Goal: Task Accomplishment & Management: Manage account settings

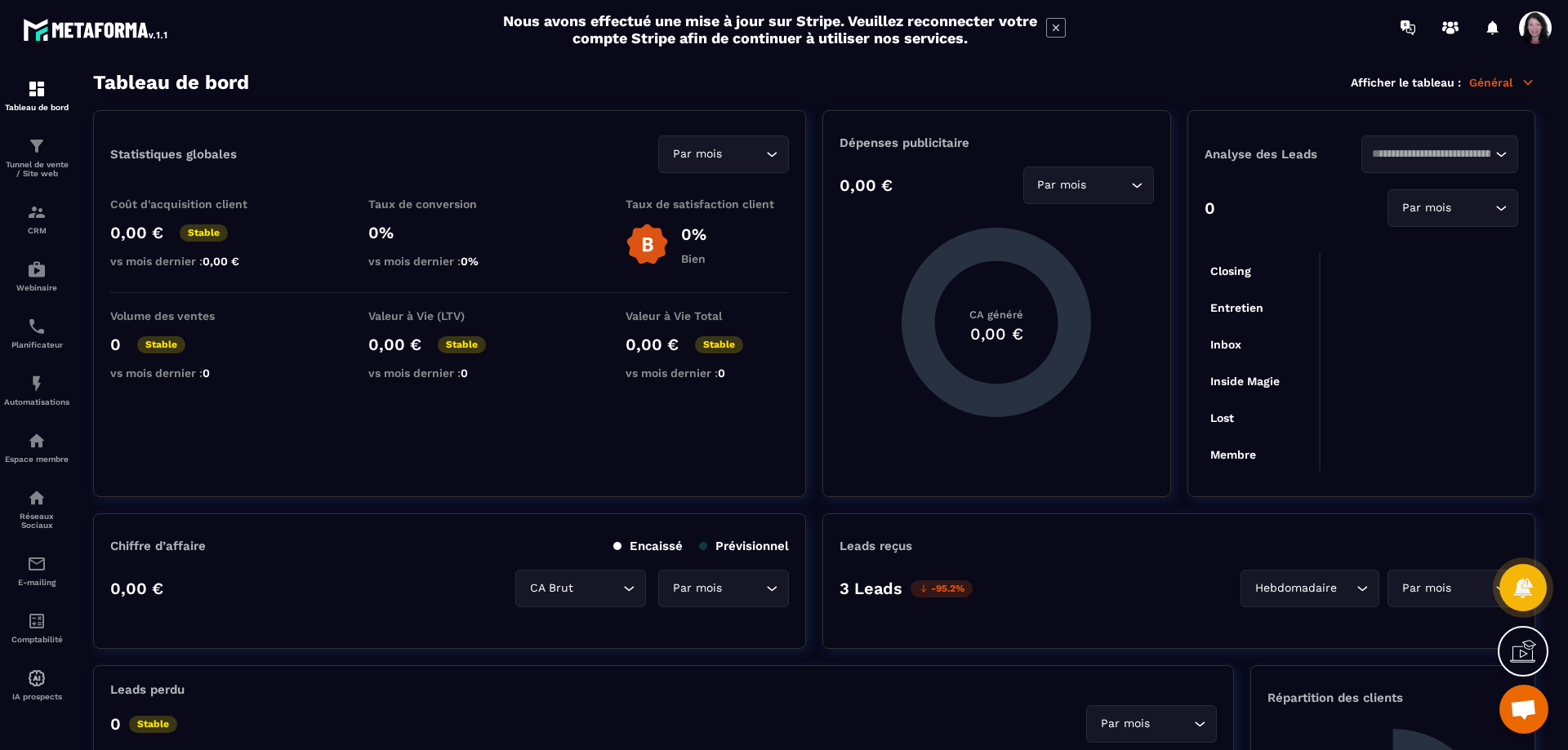
scroll to position [115, 0]
click at [29, 574] on img at bounding box center [37, 564] width 19 height 19
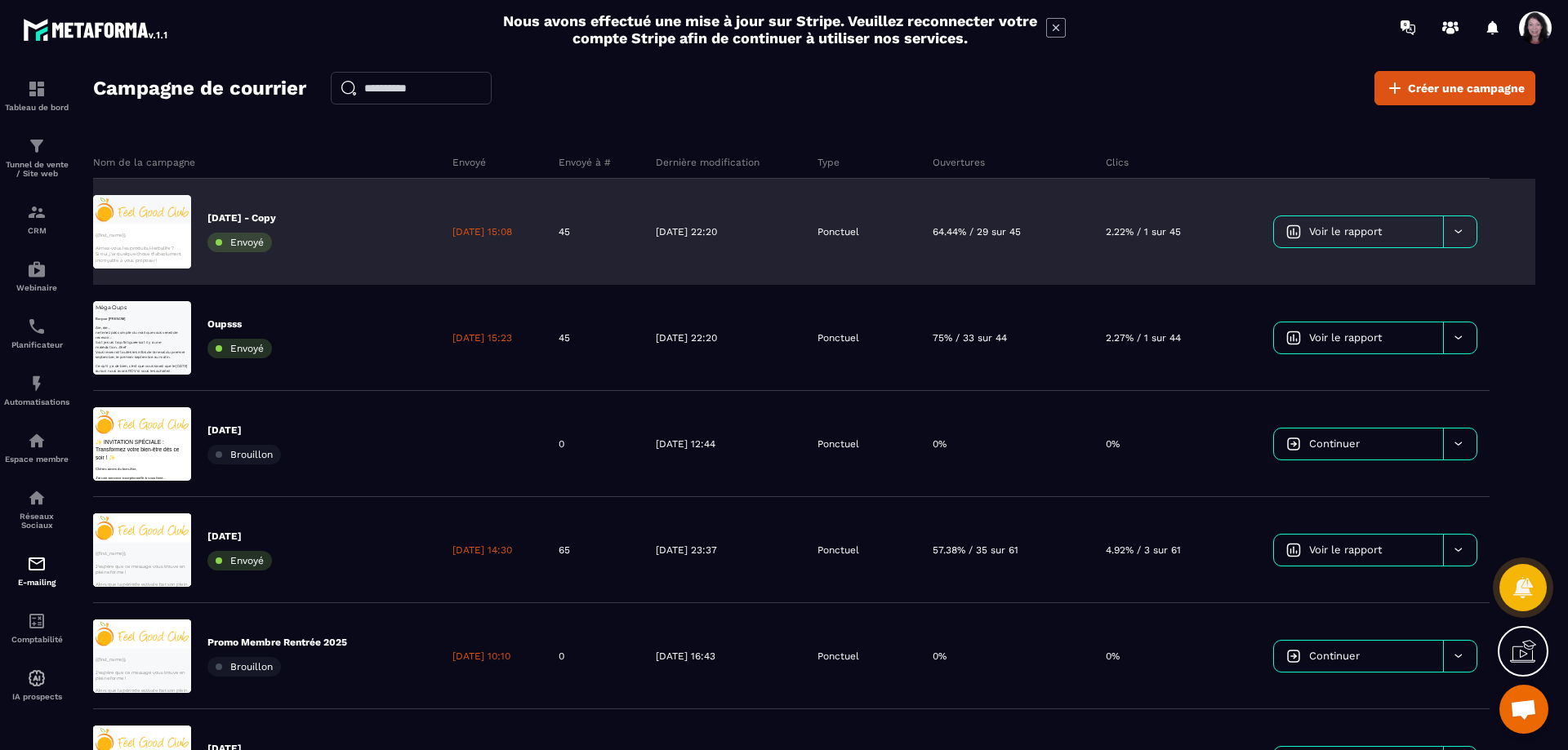
click at [1464, 234] on icon at bounding box center [1459, 232] width 12 height 12
click at [1366, 325] on span "Supprimer le campaign" at bounding box center [1348, 327] width 117 height 12
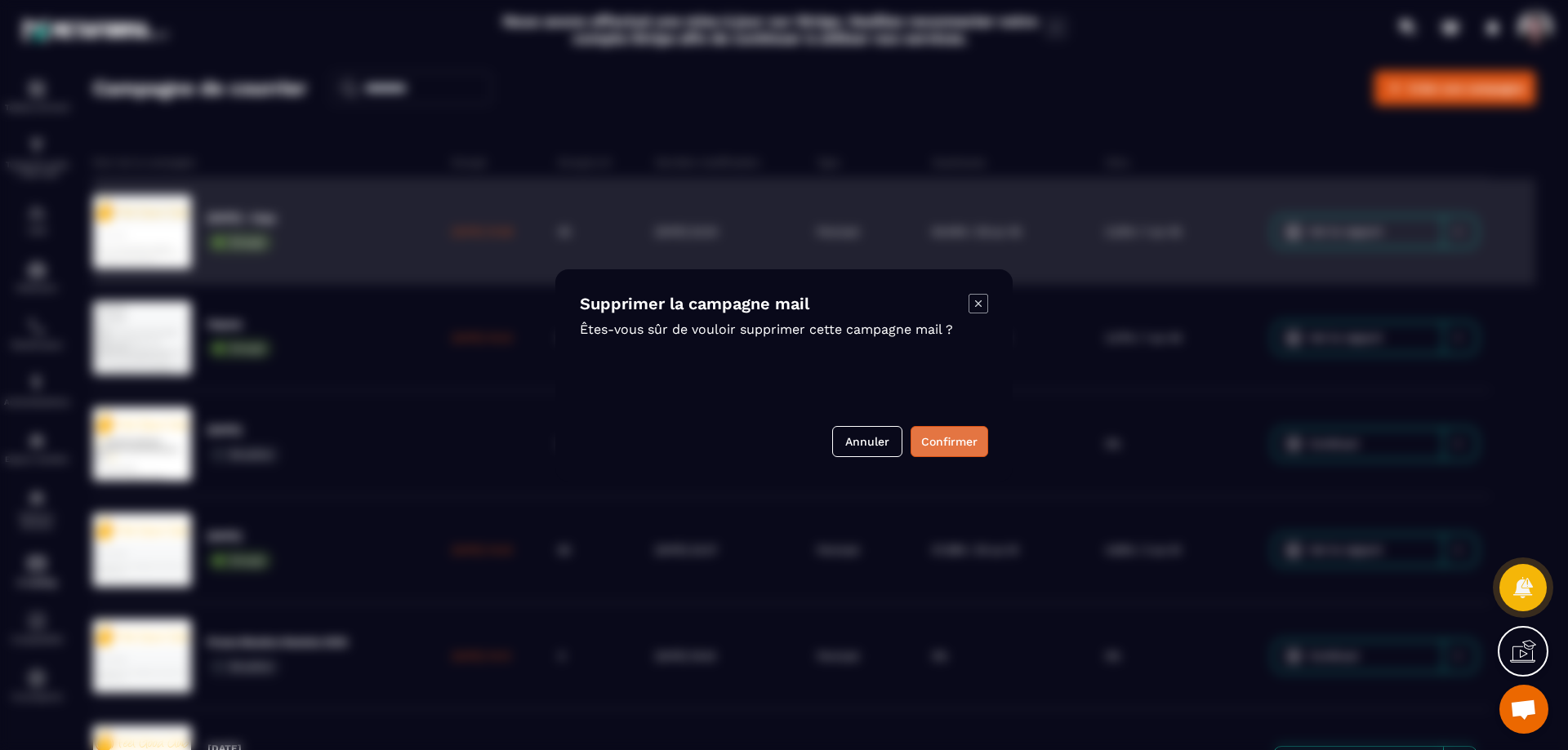
click at [943, 440] on button "Confirmer" at bounding box center [950, 441] width 78 height 31
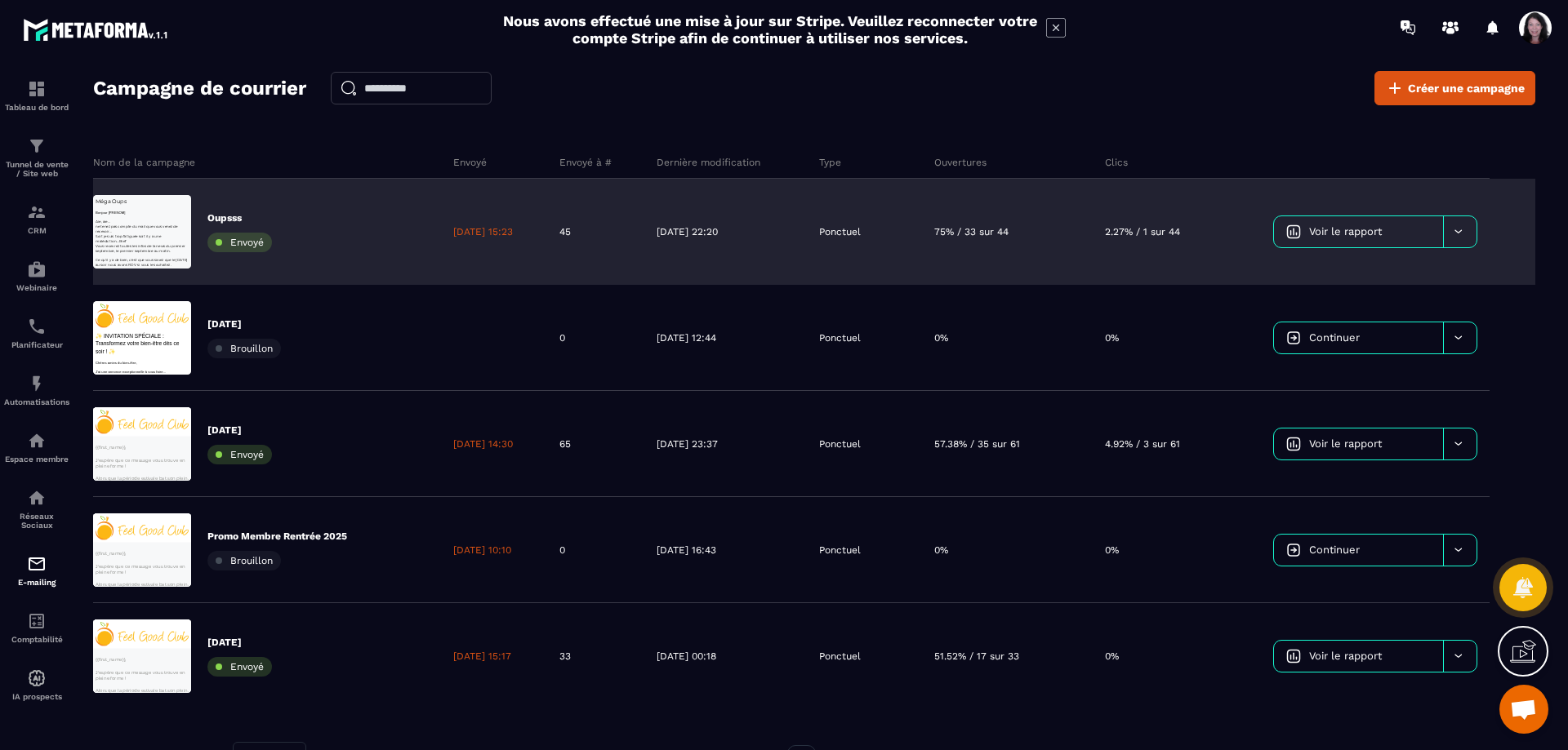
click at [1469, 229] on div at bounding box center [1460, 231] width 34 height 31
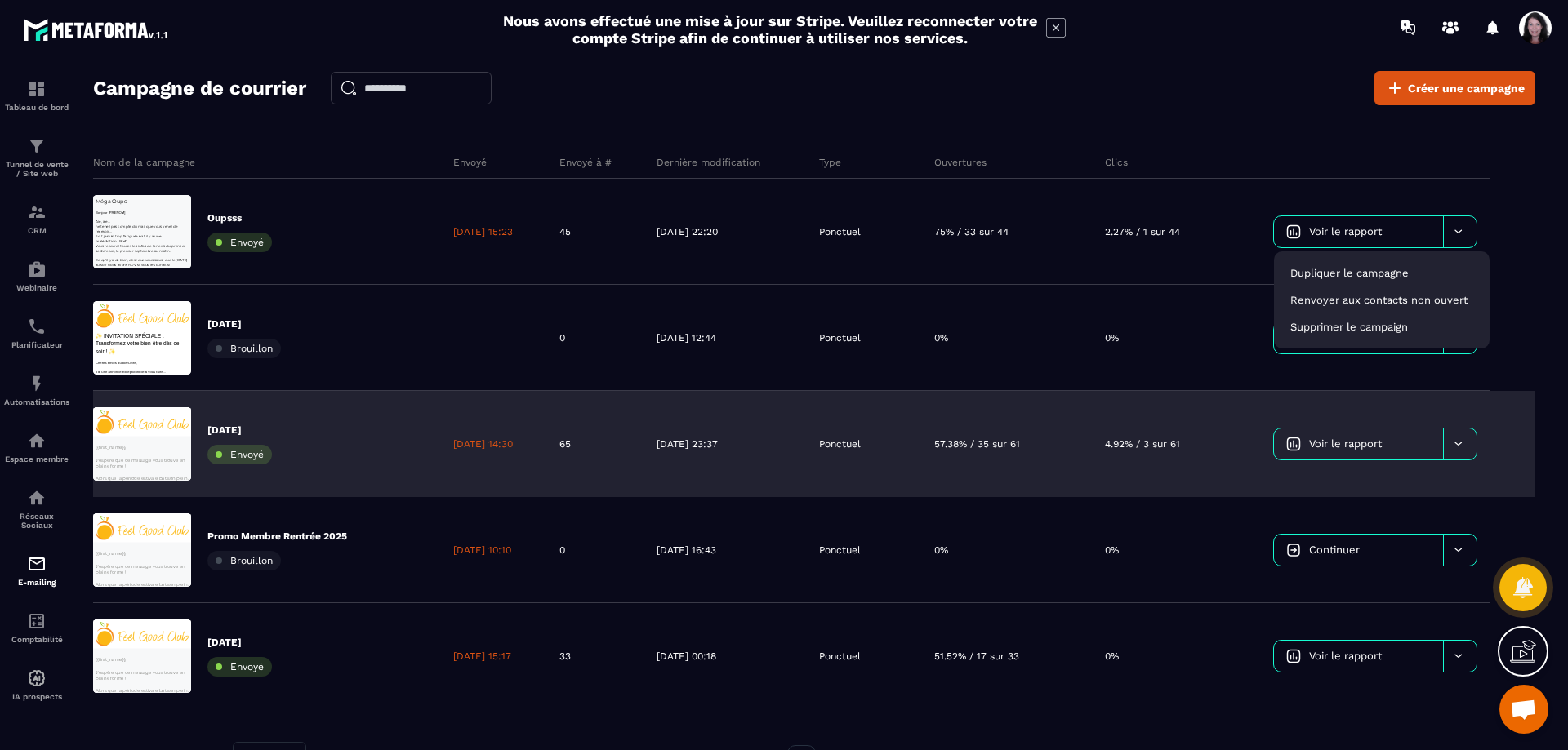
click at [1467, 442] on div at bounding box center [1460, 443] width 34 height 31
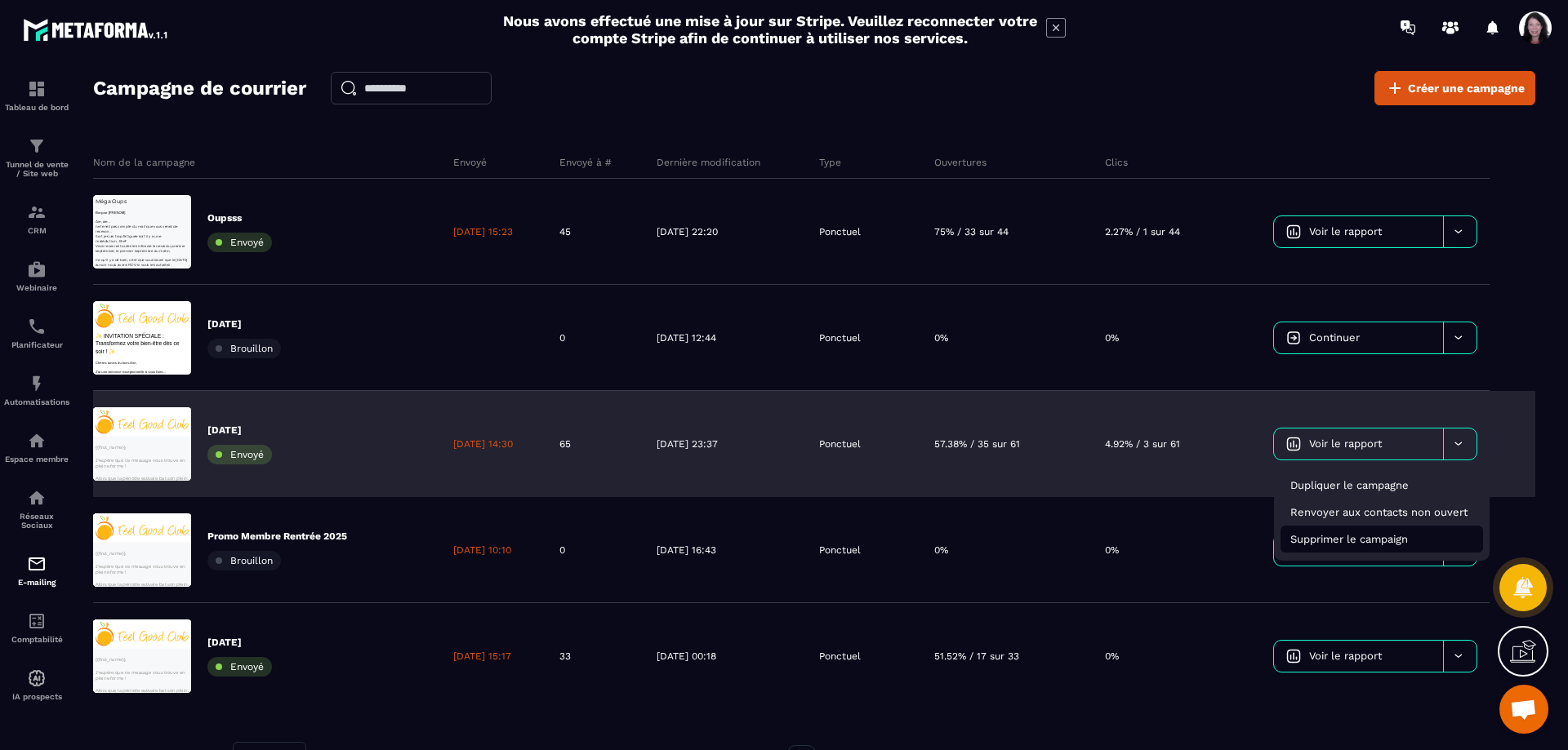
click at [1368, 538] on span "Supprimer le campaign" at bounding box center [1348, 539] width 117 height 12
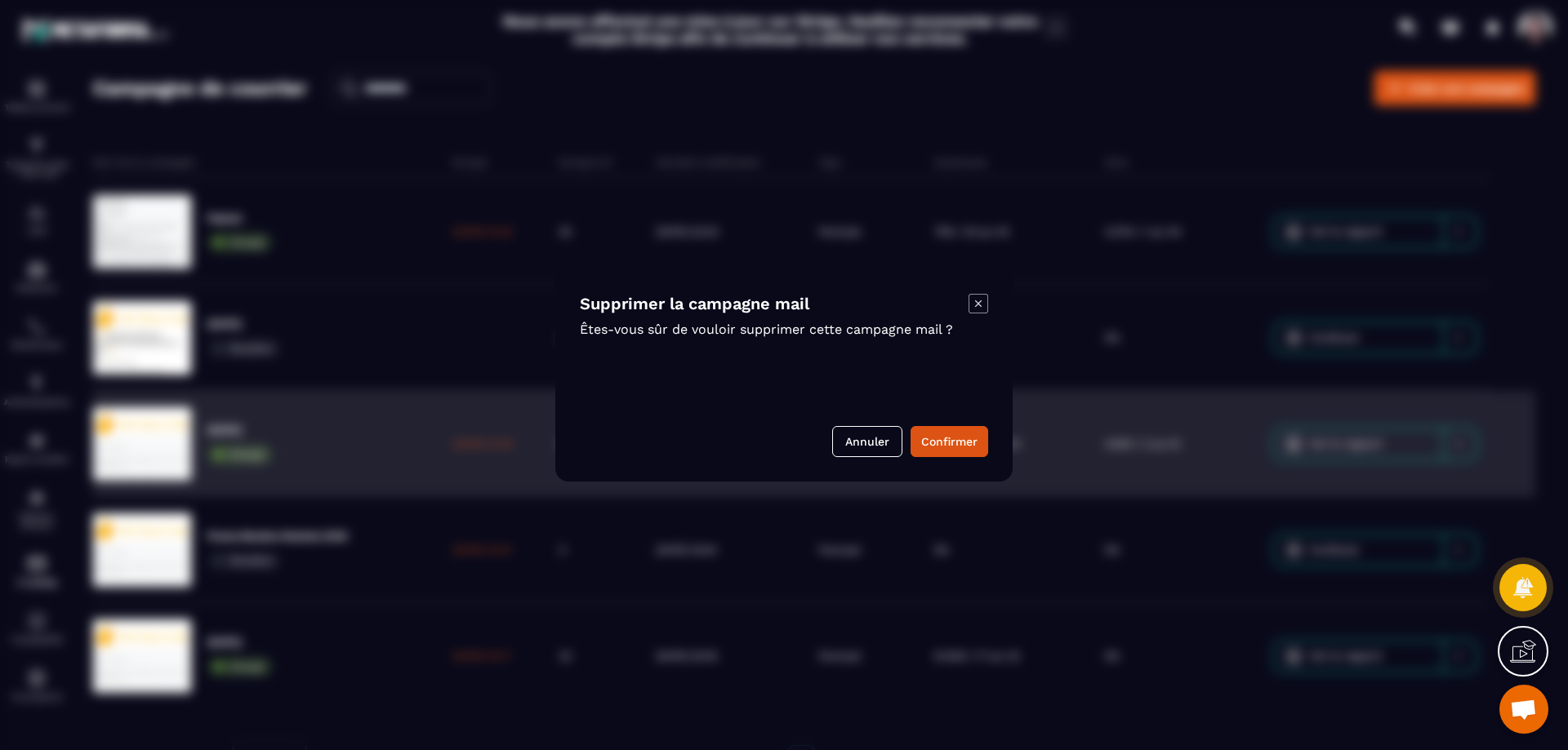
click at [937, 438] on button "Confirmer" at bounding box center [950, 441] width 78 height 31
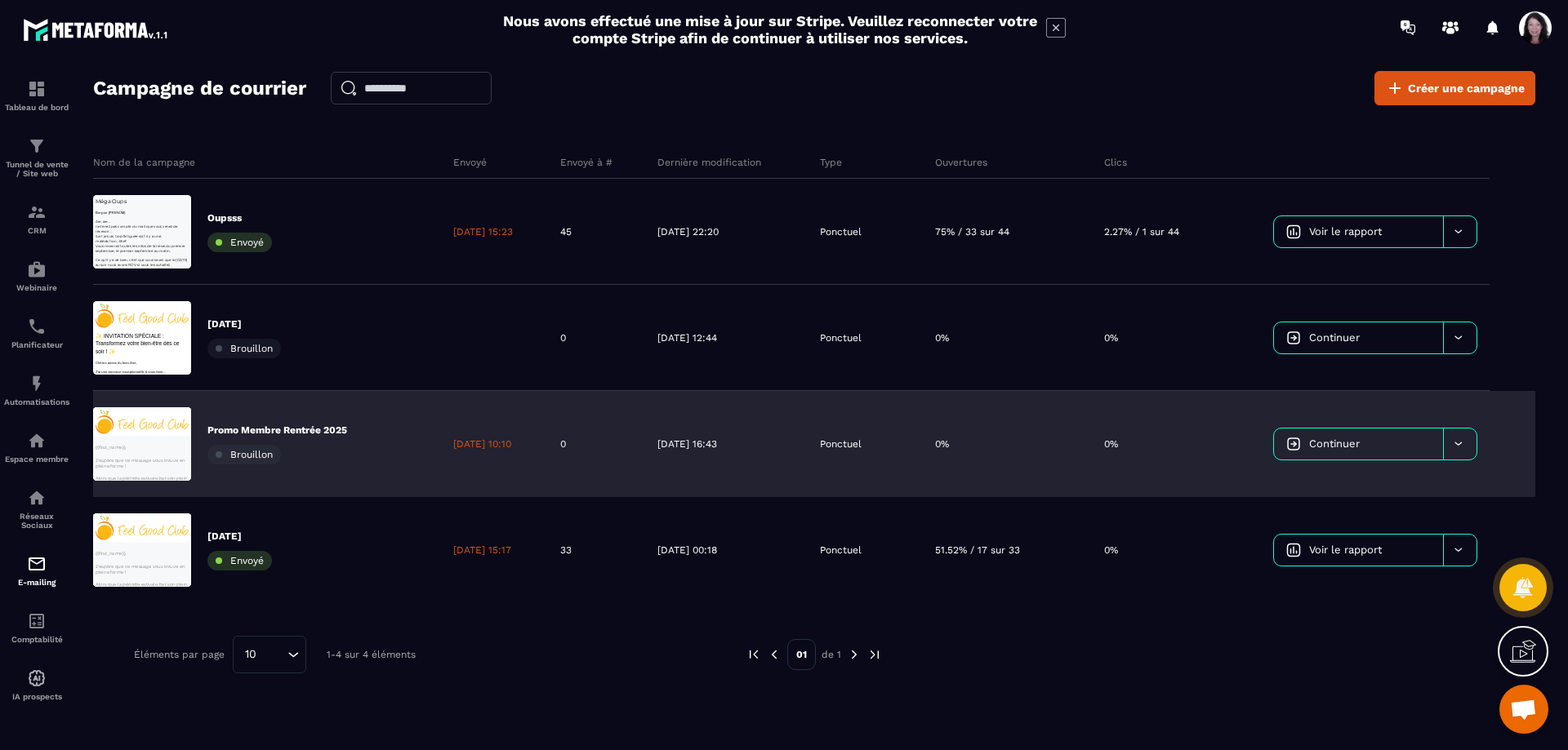
click at [1460, 433] on div at bounding box center [1460, 443] width 34 height 31
click at [1390, 482] on span "Supprimer le campaign" at bounding box center [1348, 486] width 117 height 12
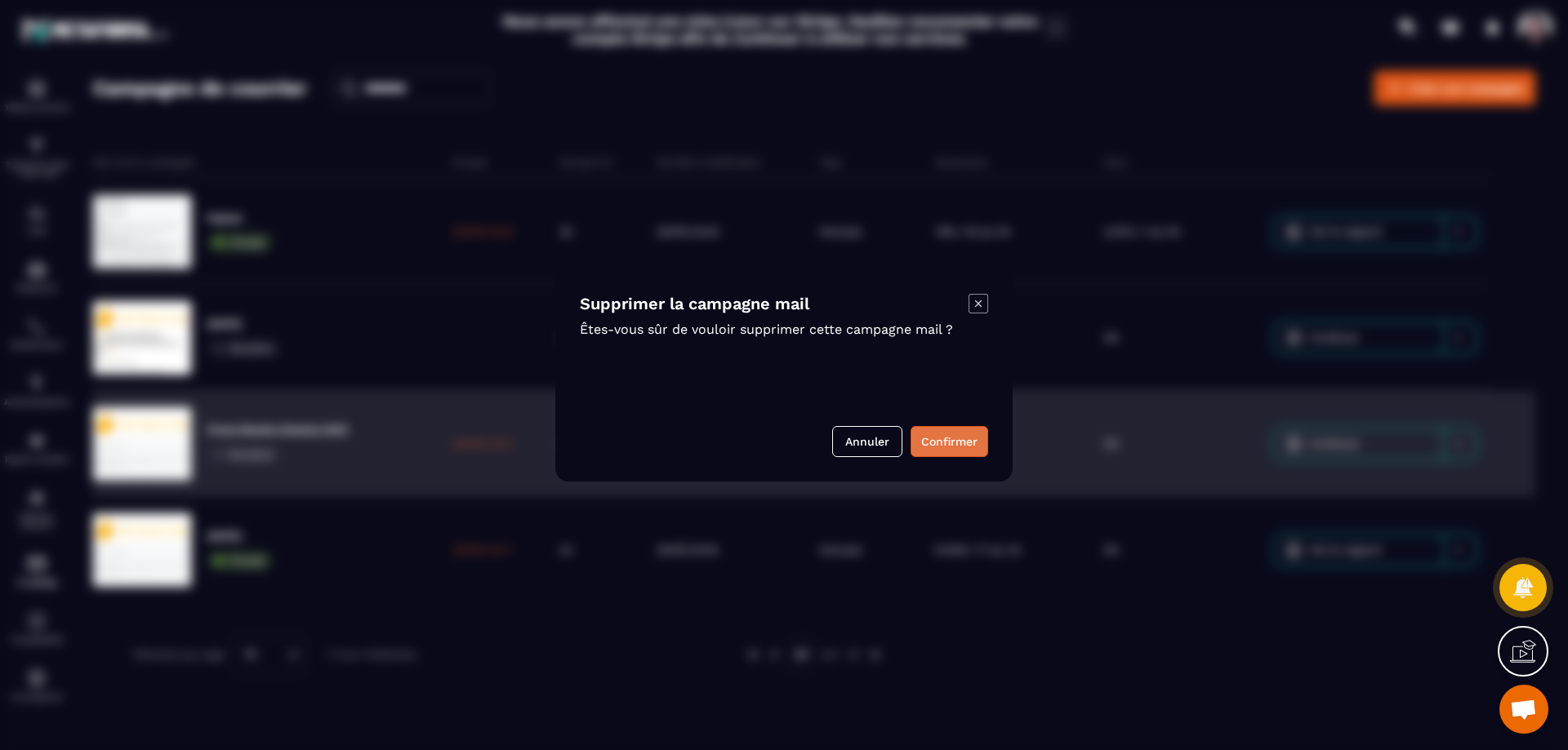
click at [939, 437] on button "Confirmer" at bounding box center [950, 441] width 78 height 31
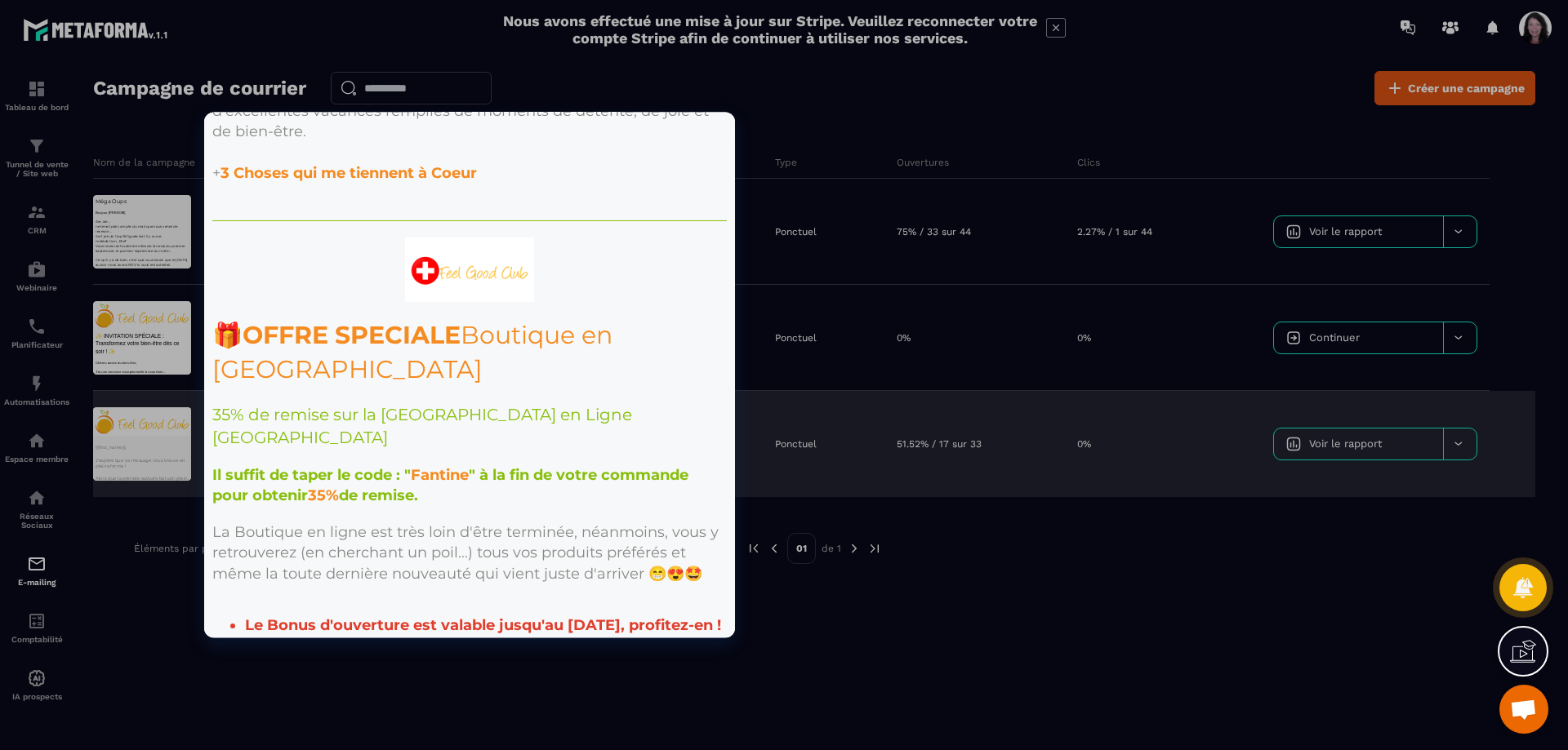
scroll to position [245, 0]
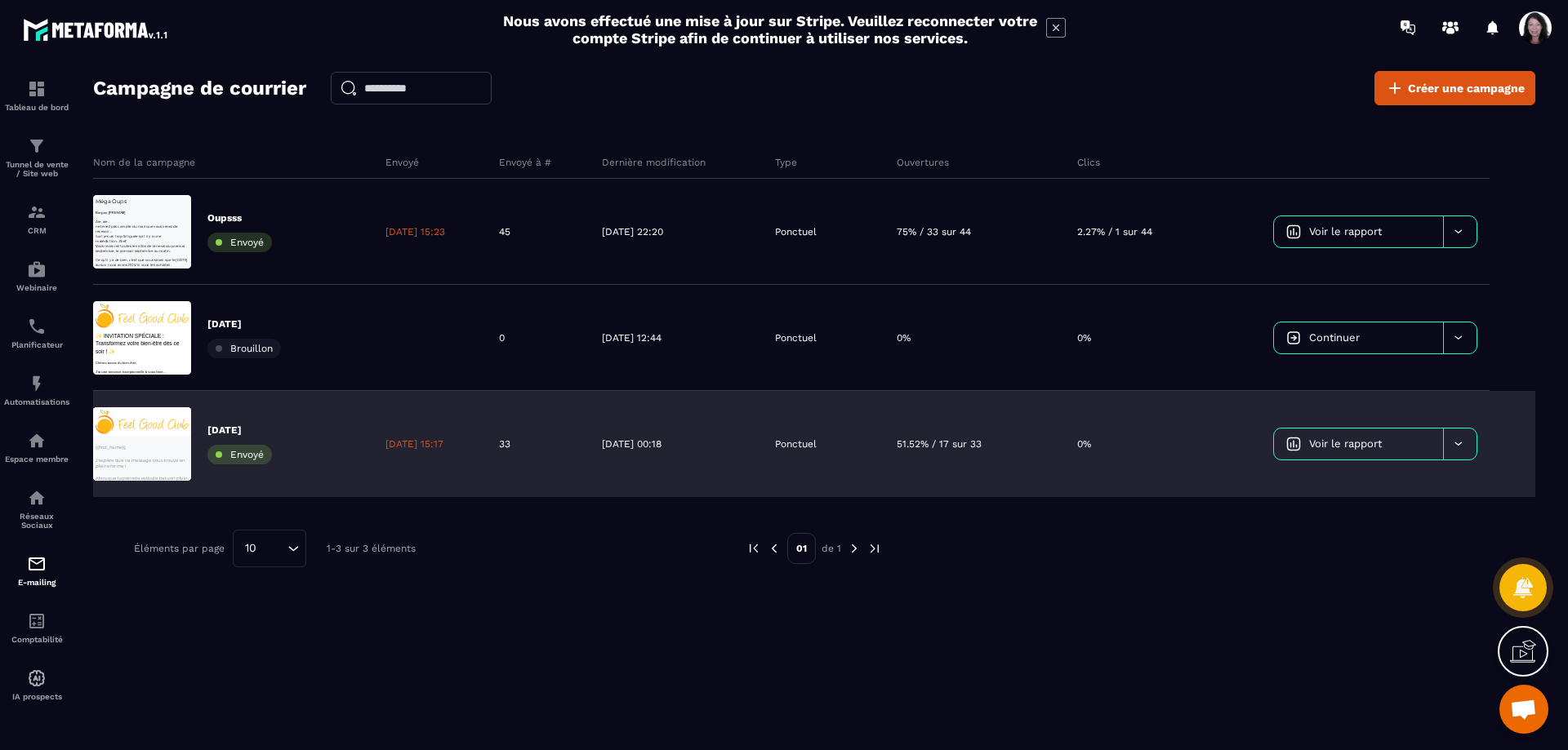
click at [1456, 445] on icon at bounding box center [1459, 443] width 12 height 12
click at [1374, 537] on span "Supprimer le campaign" at bounding box center [1348, 539] width 117 height 12
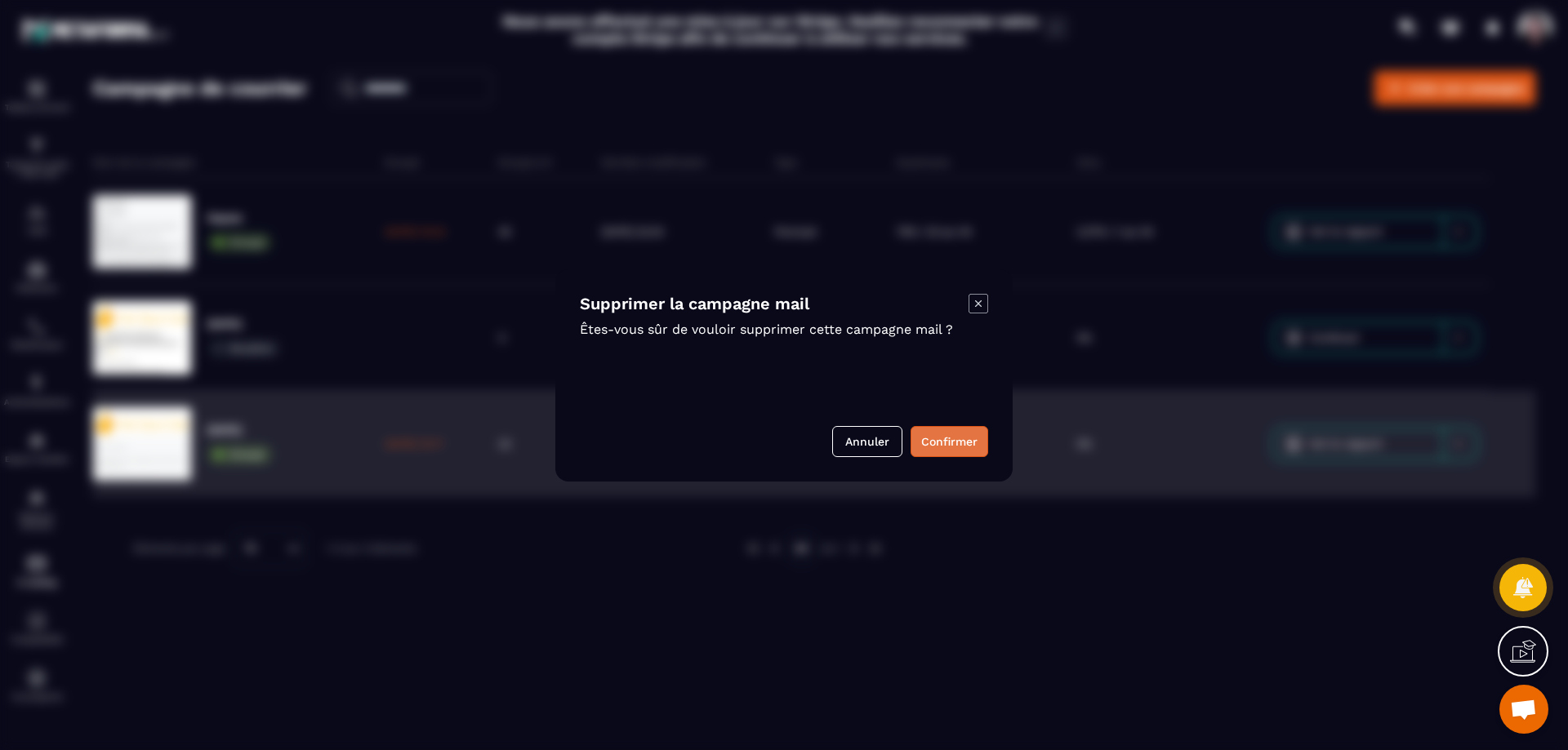
click at [958, 444] on button "Confirmer" at bounding box center [950, 441] width 78 height 31
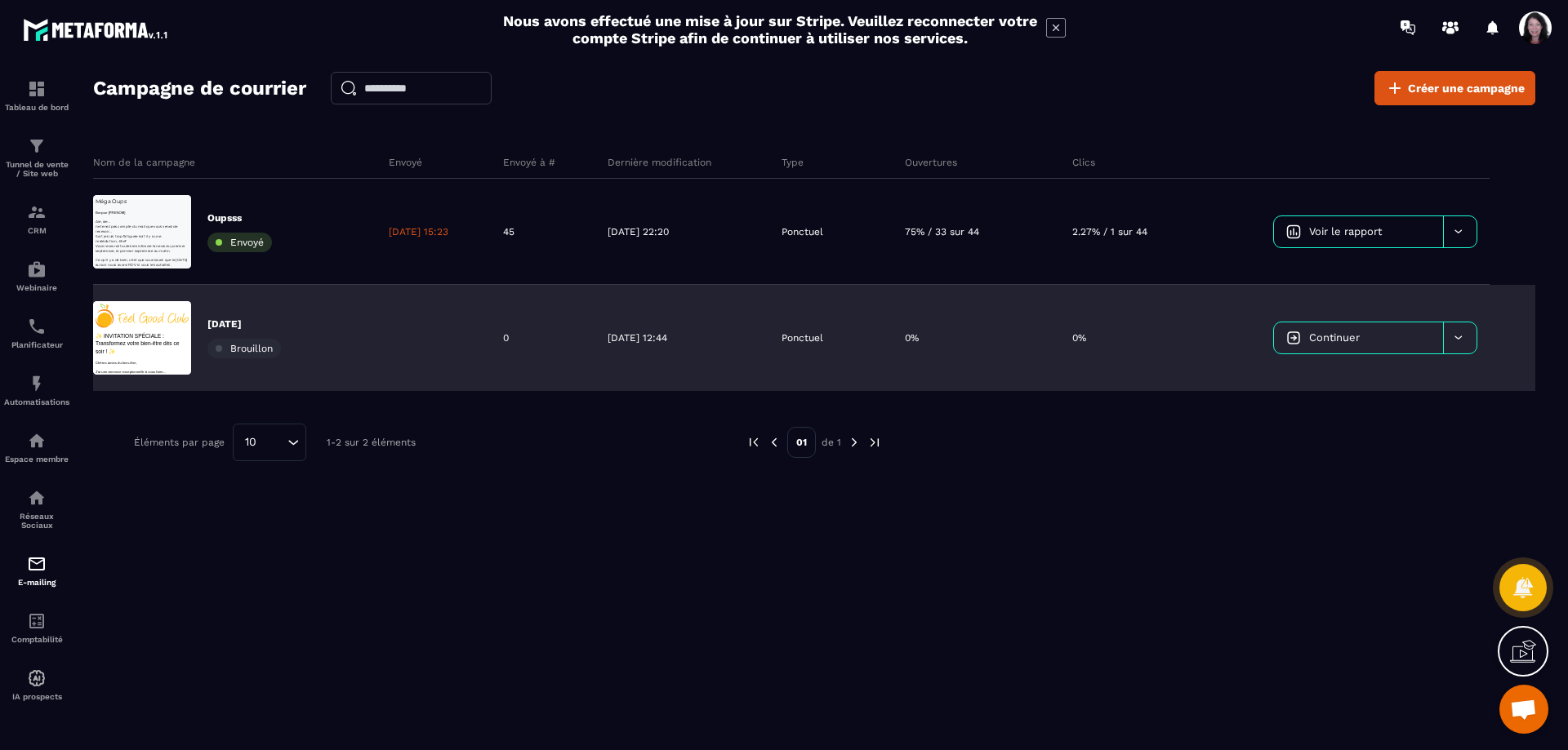
click at [1468, 338] on div at bounding box center [1460, 338] width 34 height 31
click at [1352, 383] on span "Supprimer le campaign" at bounding box center [1348, 379] width 117 height 12
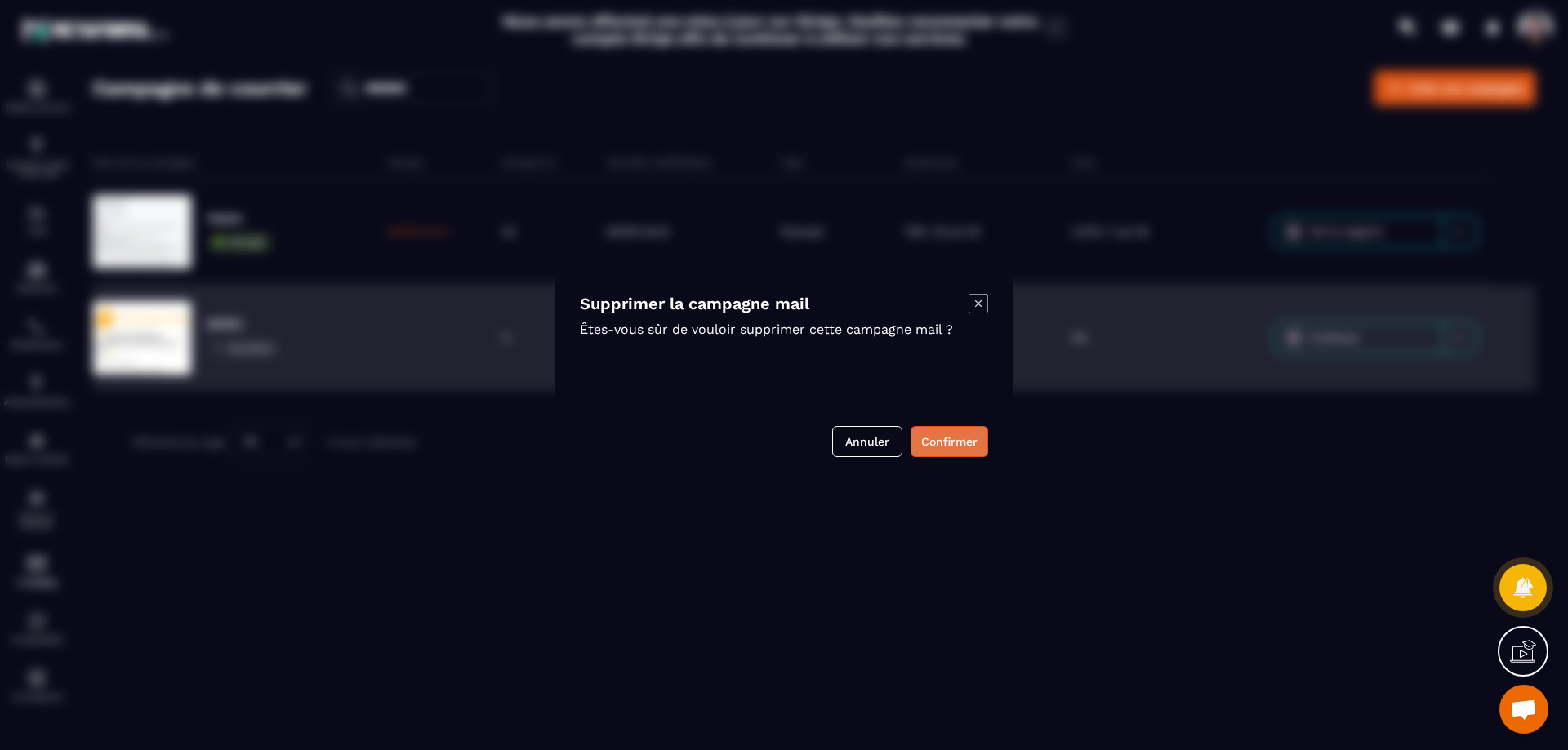
click at [954, 434] on button "Confirmer" at bounding box center [950, 441] width 78 height 31
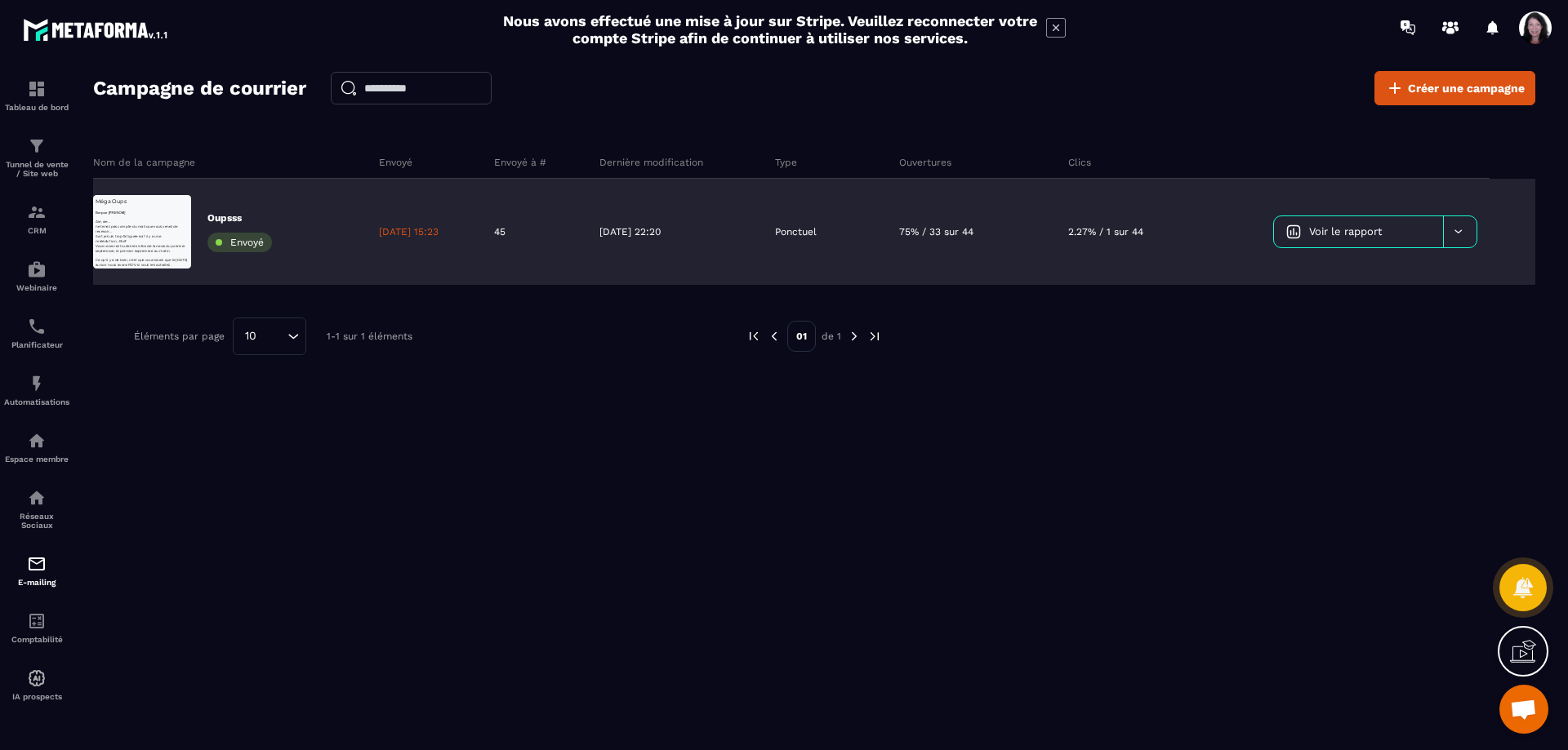
click at [1469, 232] on div at bounding box center [1460, 231] width 34 height 31
click at [1352, 331] on span "Supprimer le campaign" at bounding box center [1348, 327] width 117 height 12
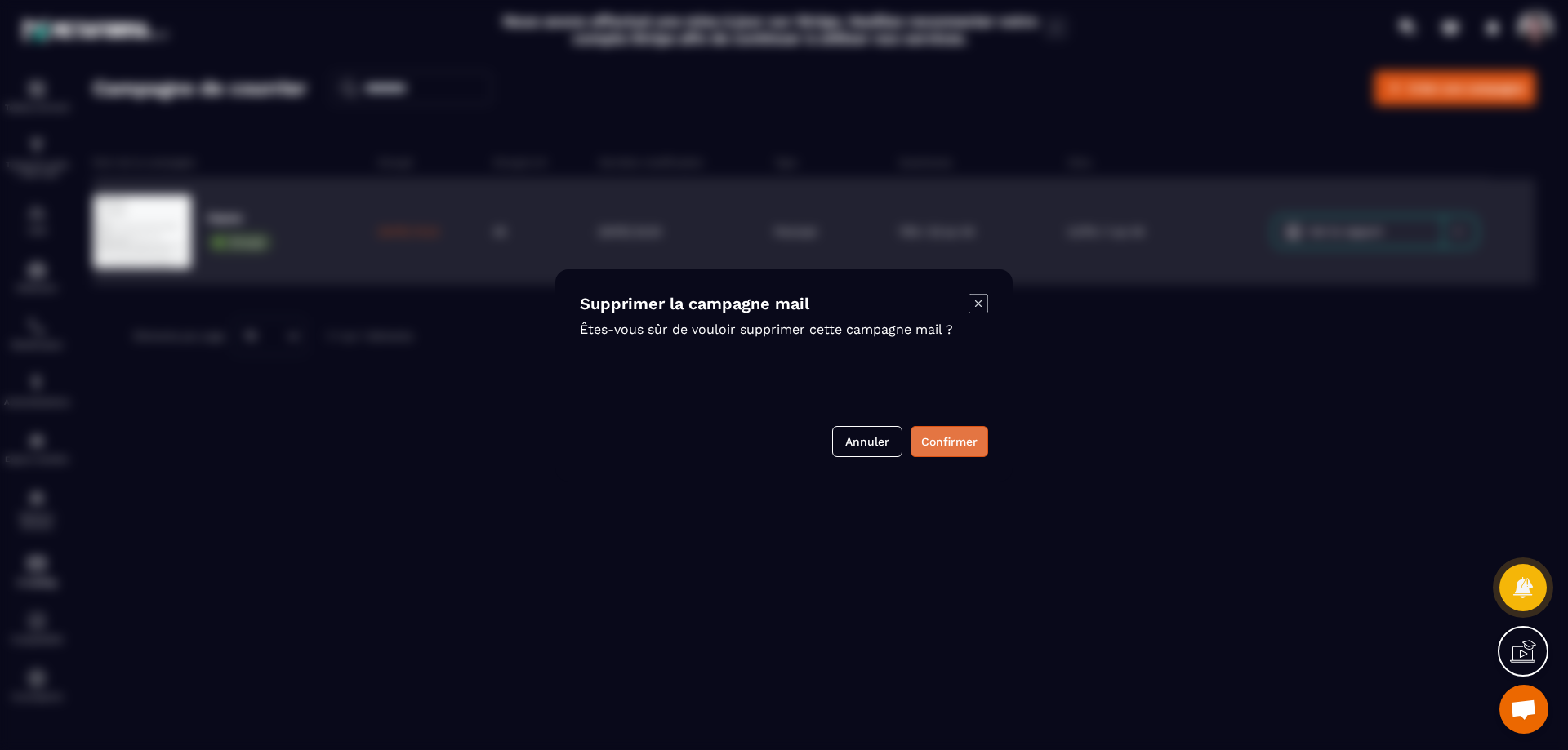
click at [960, 438] on button "Confirmer" at bounding box center [950, 441] width 78 height 31
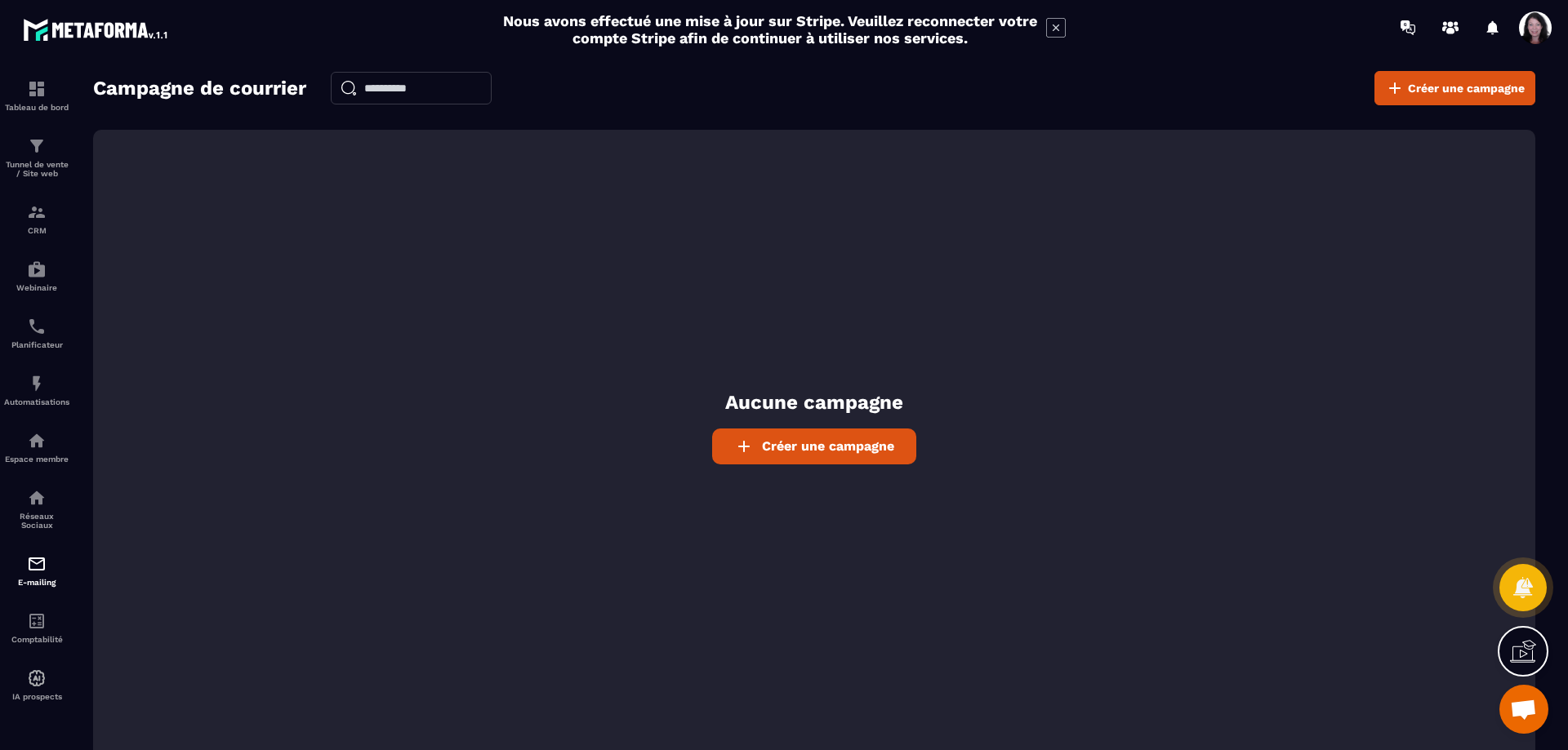
click at [780, 453] on span "Créer une campagne" at bounding box center [828, 446] width 132 height 16
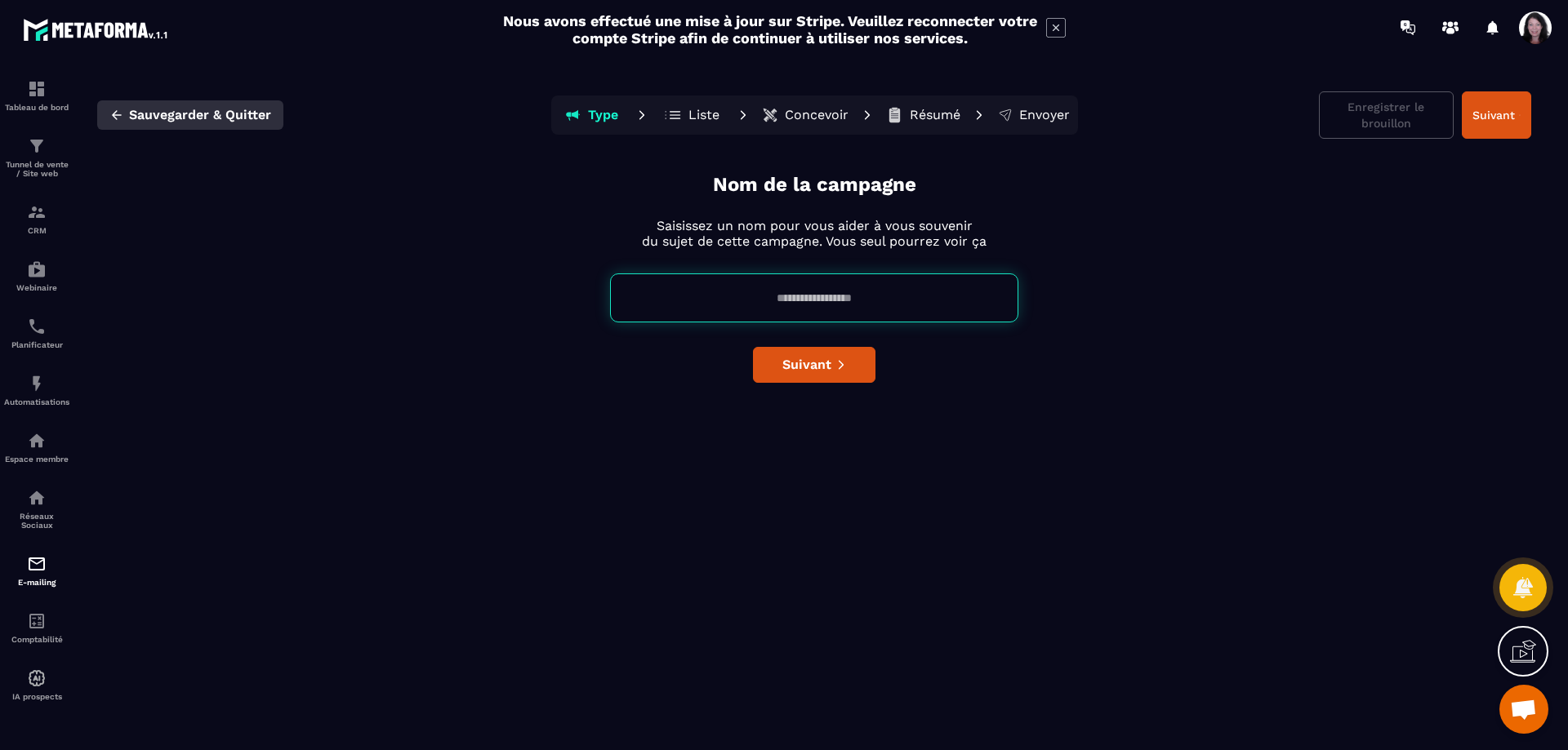
click at [114, 119] on icon "button" at bounding box center [116, 115] width 15 height 15
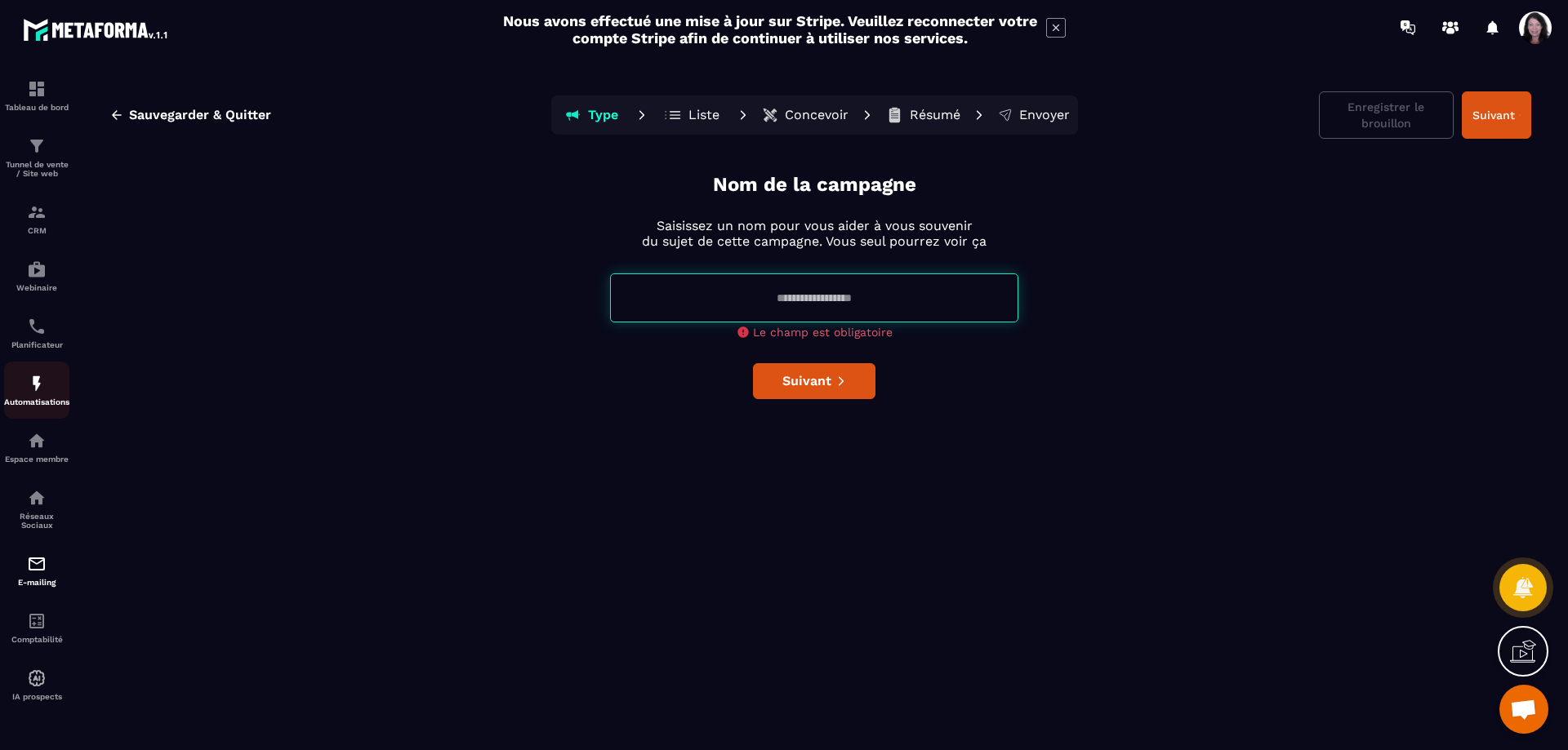
click at [39, 393] on img at bounding box center [37, 383] width 19 height 19
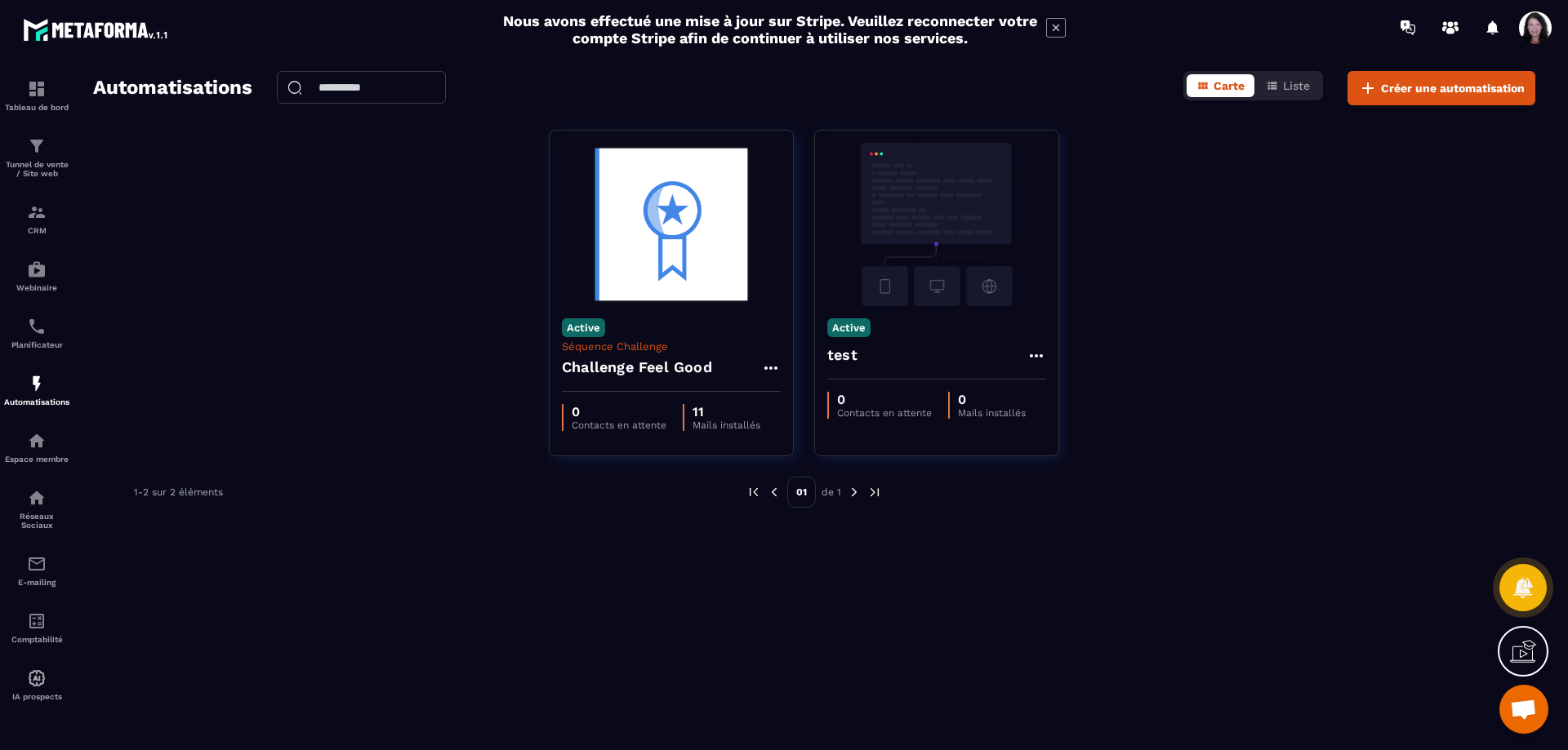
click at [1515, 651] on icon at bounding box center [1524, 651] width 26 height 26
click at [720, 668] on div "Automatisations Carte Liste Créer une automatisation Active Séquence Challenge …" at bounding box center [814, 407] width 1475 height 672
click at [39, 574] on img at bounding box center [37, 564] width 19 height 19
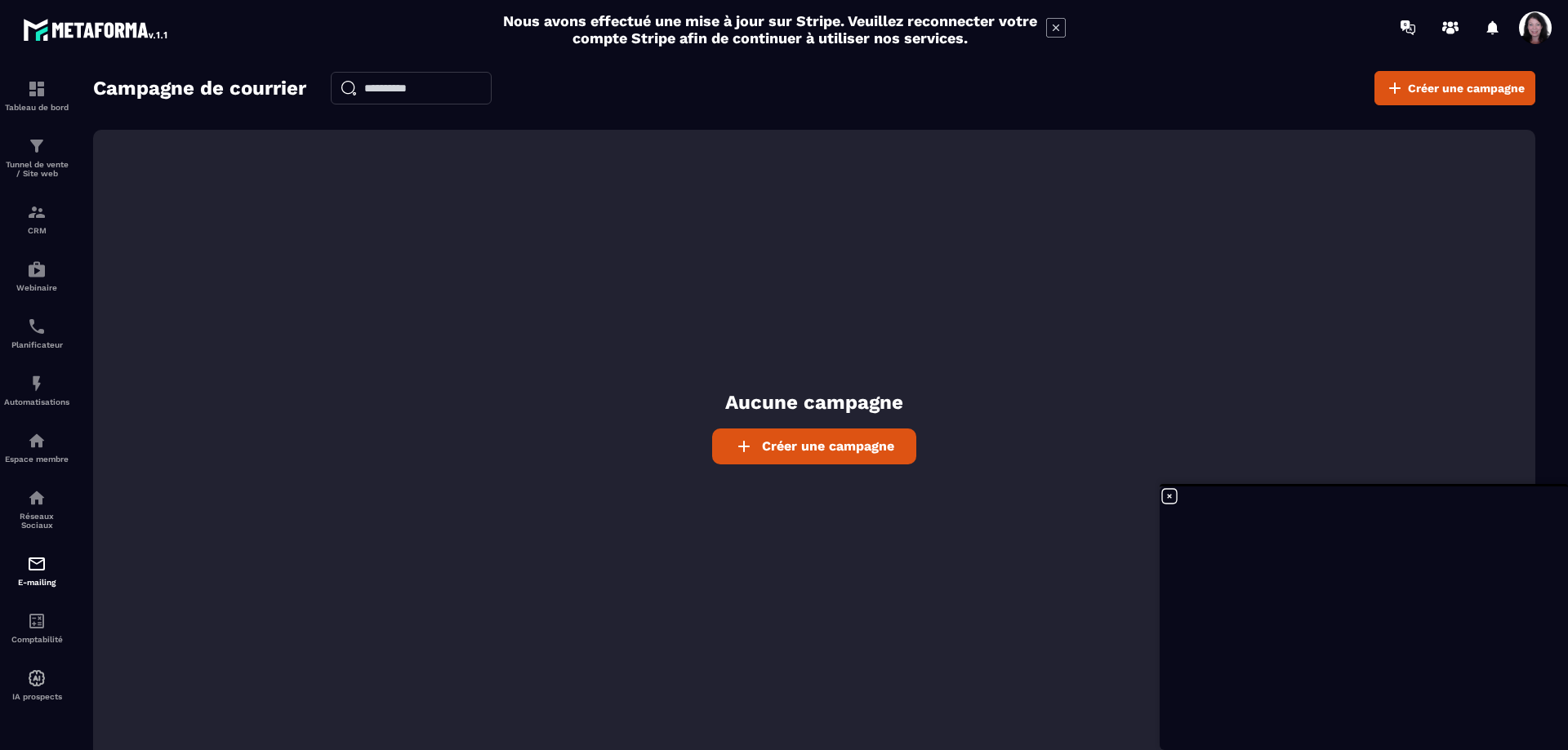
click at [412, 581] on div "Aucune campagne Créer une campagne" at bounding box center [815, 447] width 1443 height 635
click at [43, 235] on p "CRM" at bounding box center [37, 231] width 65 height 9
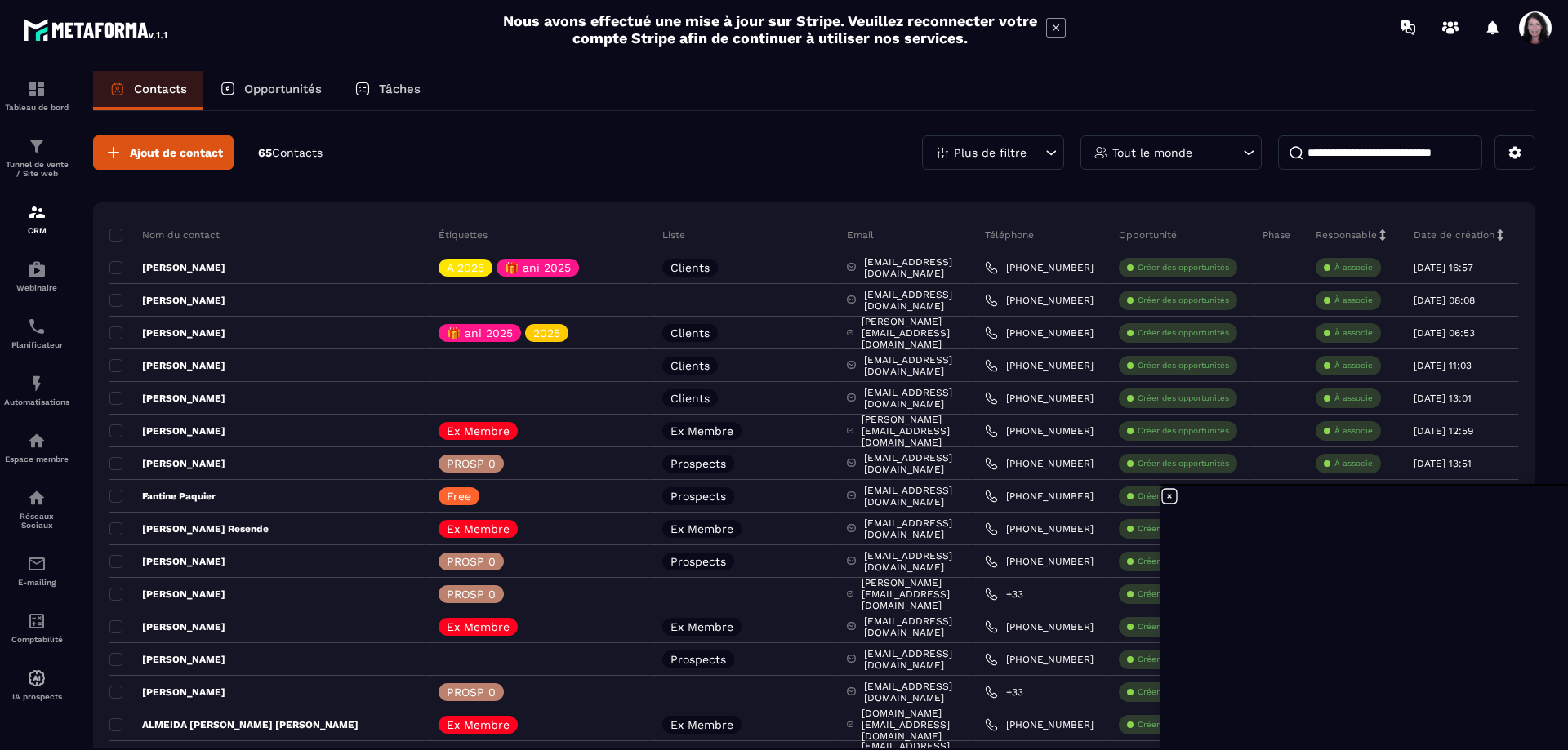
click at [1170, 494] on icon at bounding box center [1169, 496] width 19 height 19
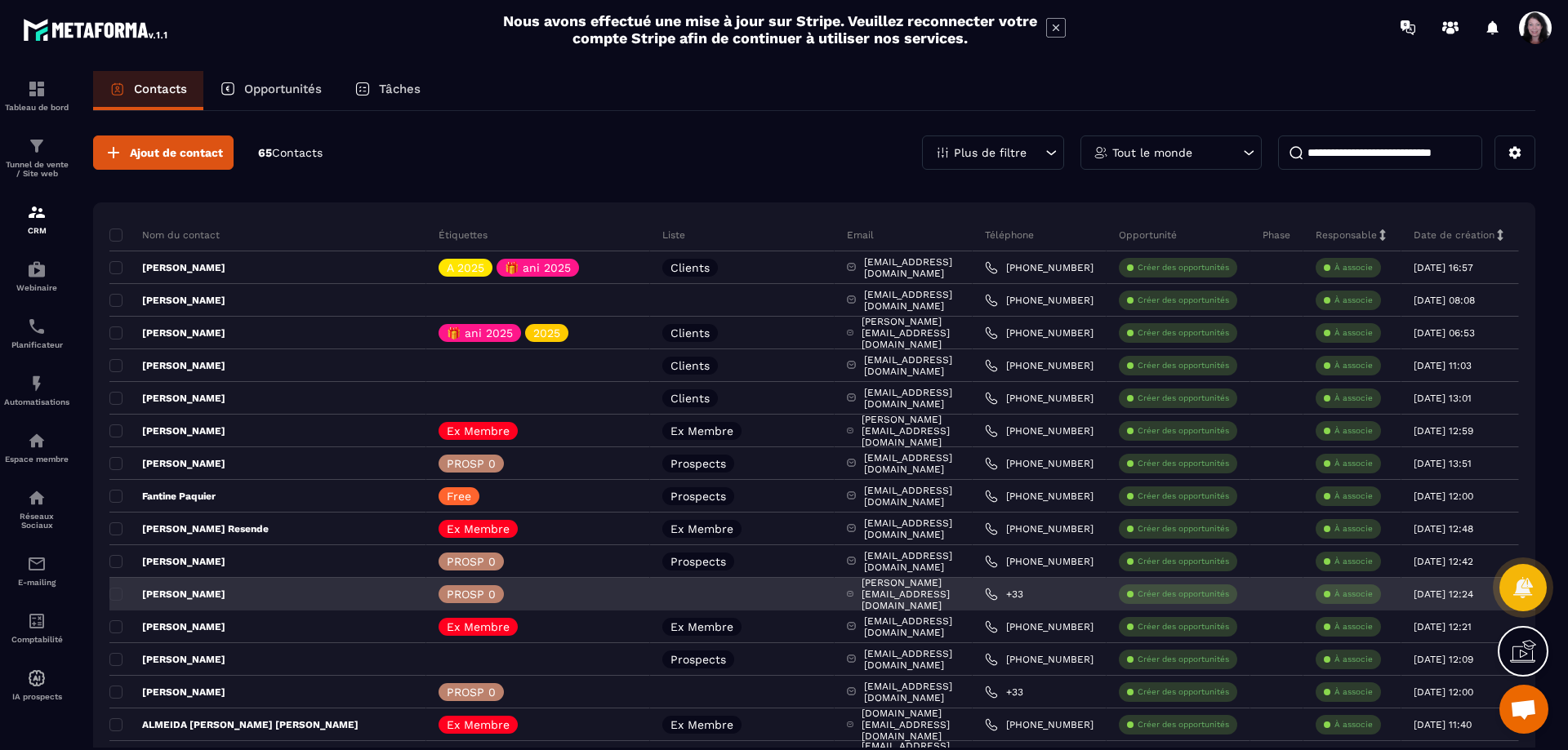
click at [668, 593] on div at bounding box center [742, 594] width 184 height 33
click at [203, 590] on p "[PERSON_NAME]" at bounding box center [168, 594] width 116 height 13
